Goal: Obtain resource: Download file/media

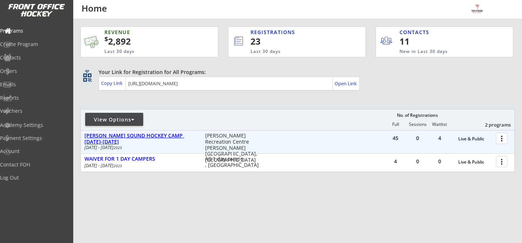
click at [162, 136] on div "[PERSON_NAME] SOUND HOCKEY CAMP [DATE]-[DATE]" at bounding box center [140, 139] width 113 height 12
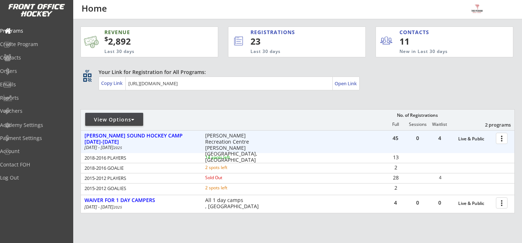
click at [505, 137] on div at bounding box center [502, 138] width 13 height 13
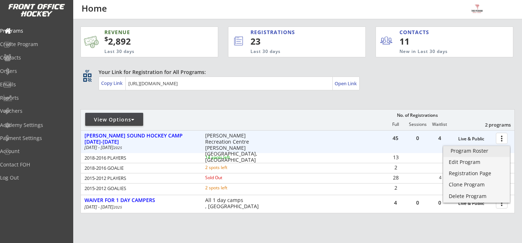
click at [479, 152] on div "Program Roster" at bounding box center [476, 150] width 52 height 5
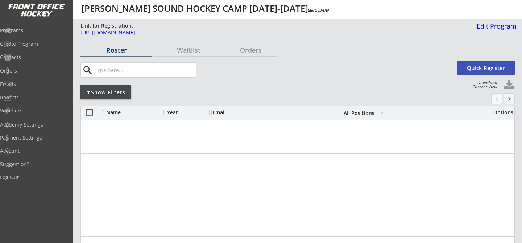
select select ""All Positions""
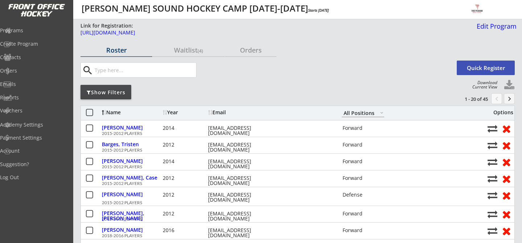
click at [117, 93] on div "Show Filters" at bounding box center [105, 92] width 51 height 7
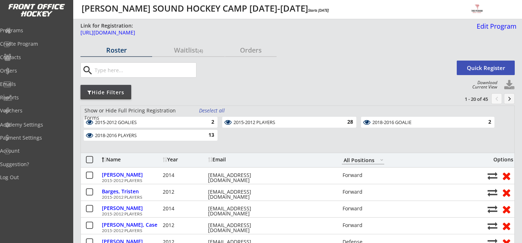
click at [174, 121] on div "2015-2012 GOALIES" at bounding box center [146, 123] width 103 height 6
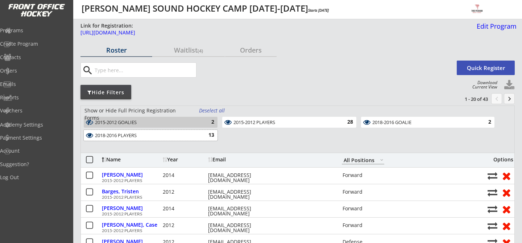
click at [202, 136] on div "13" at bounding box center [207, 135] width 14 height 7
click at [433, 122] on div "2018-2016 GOALIE" at bounding box center [423, 123] width 103 height 6
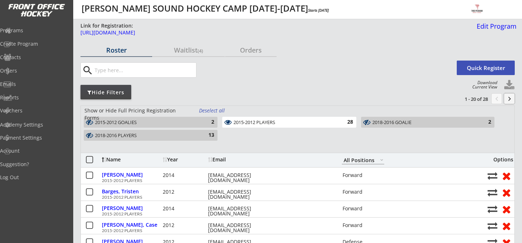
click at [507, 101] on button "keyboard_arrow_right" at bounding box center [509, 98] width 11 height 11
click at [497, 101] on button "chevron_left" at bounding box center [496, 98] width 11 height 11
click at [507, 80] on button at bounding box center [509, 85] width 11 height 11
select select ""Player Info""
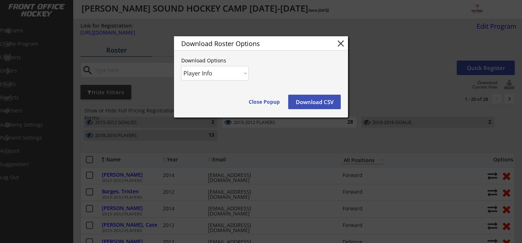
click at [300, 100] on button "Download CSV" at bounding box center [314, 102] width 53 height 14
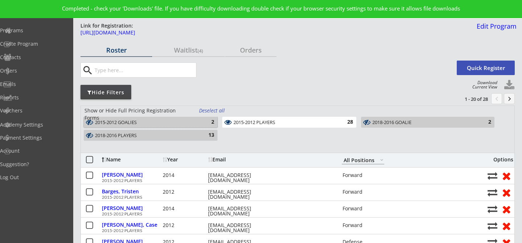
click at [174, 120] on div "2015-2012 GOALIES" at bounding box center [146, 123] width 103 height 6
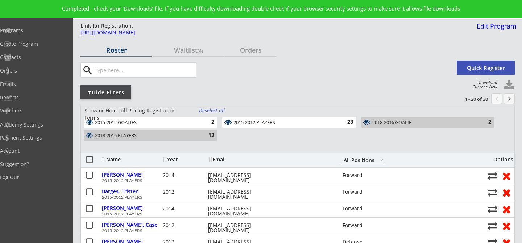
click at [179, 135] on div "2018-2016 PLAYERS" at bounding box center [146, 136] width 103 height 6
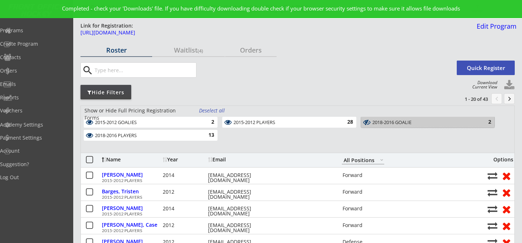
click at [399, 124] on div "2018-2016 GOALIE" at bounding box center [423, 123] width 103 height 6
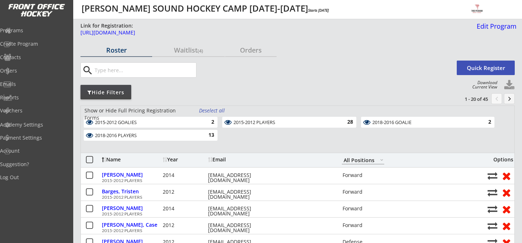
click at [339, 122] on div "28" at bounding box center [345, 121] width 14 height 7
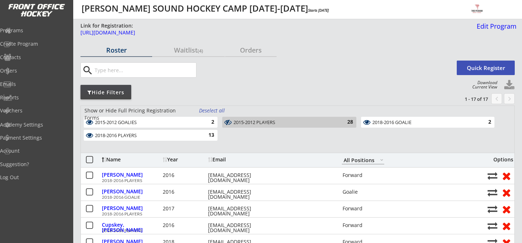
click at [205, 123] on div "2" at bounding box center [207, 121] width 14 height 7
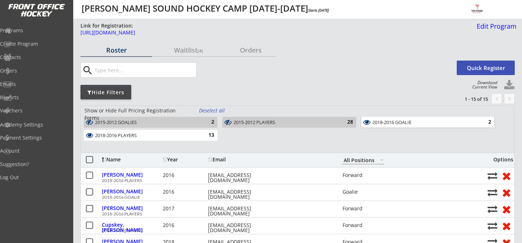
click at [397, 122] on div "2018-2016 GOALIE" at bounding box center [423, 123] width 103 height 6
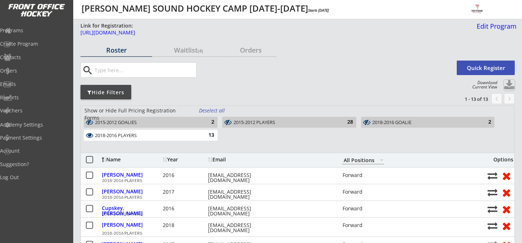
click at [508, 83] on button at bounding box center [509, 85] width 11 height 11
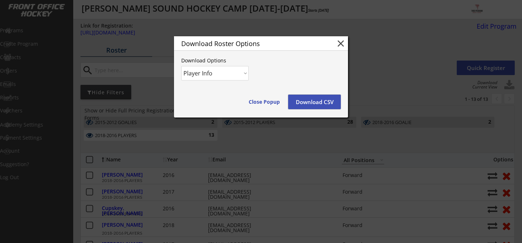
click at [329, 100] on button "Download CSV" at bounding box center [314, 102] width 53 height 14
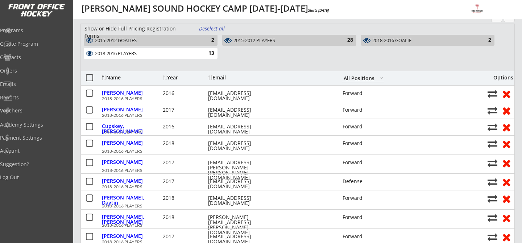
scroll to position [82, 0]
